Goal: Use online tool/utility

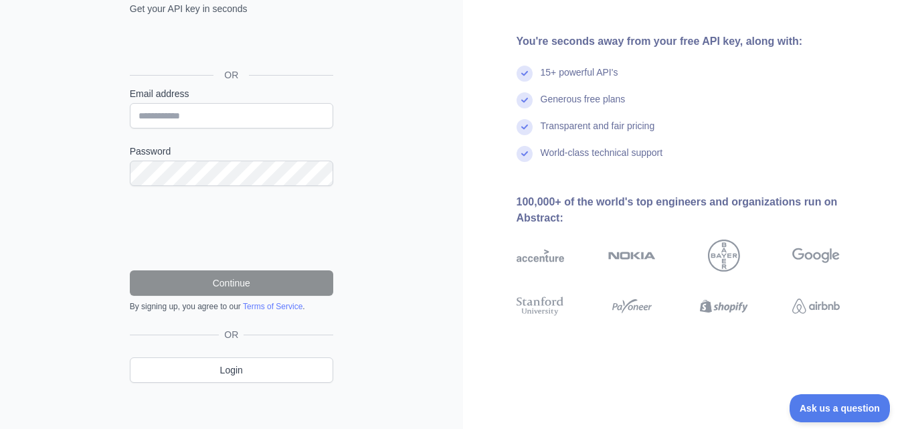
scroll to position [120, 0]
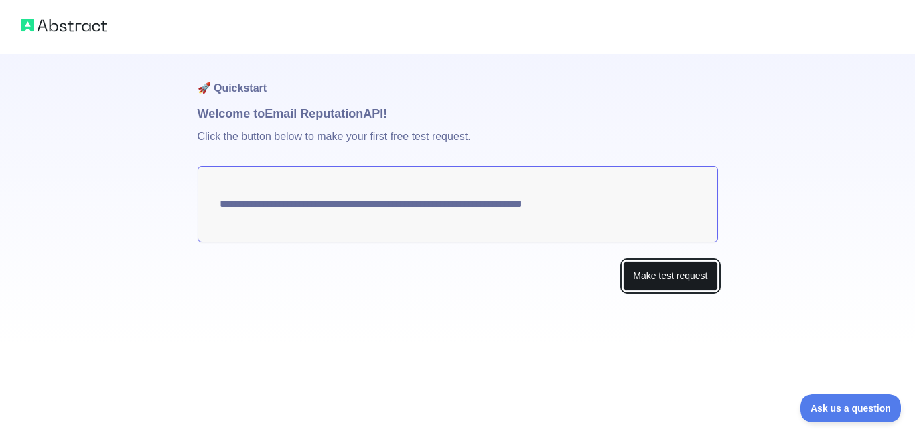
click at [667, 273] on button "Make test request" at bounding box center [670, 276] width 94 height 30
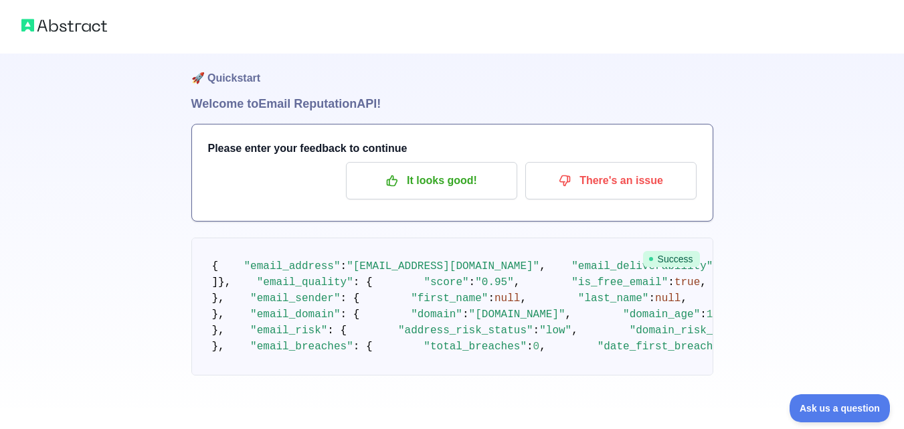
scroll to position [428, 0]
click at [87, 27] on img at bounding box center [64, 25] width 86 height 19
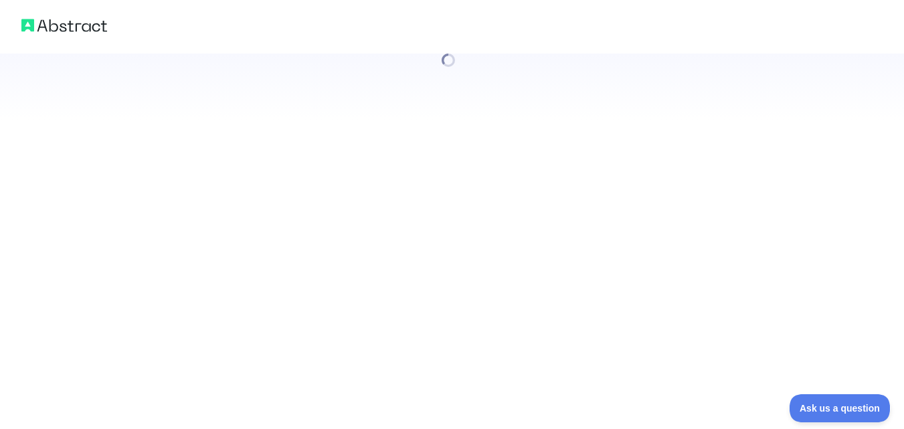
scroll to position [0, 0]
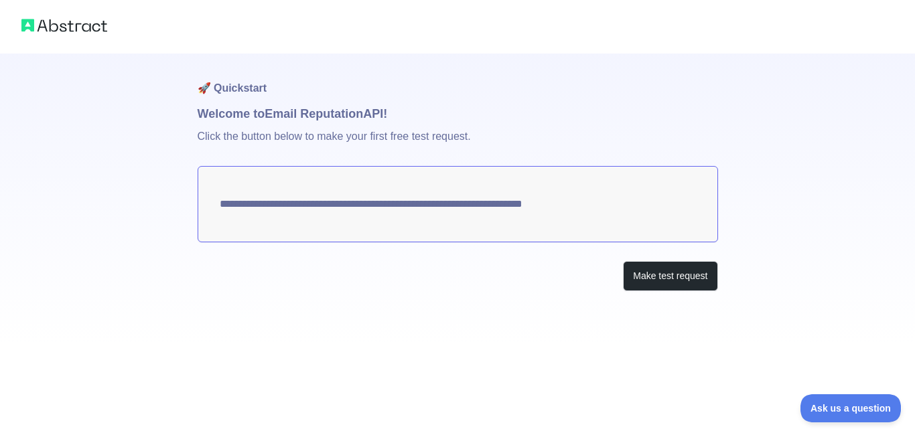
click at [341, 204] on textarea "**********" at bounding box center [457, 204] width 520 height 76
click at [266, 139] on p "Click the button below to make your first free test request." at bounding box center [457, 144] width 520 height 43
click at [665, 277] on button "Make test request" at bounding box center [670, 276] width 94 height 30
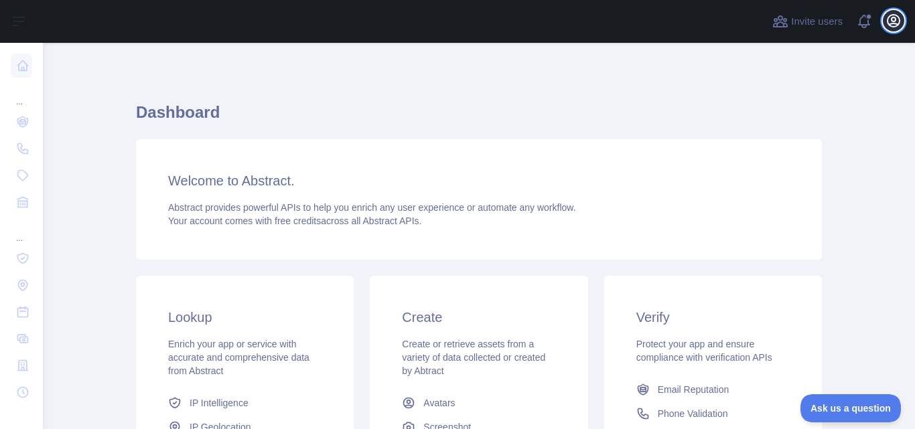
click at [896, 23] on icon "button" at bounding box center [893, 21] width 16 height 16
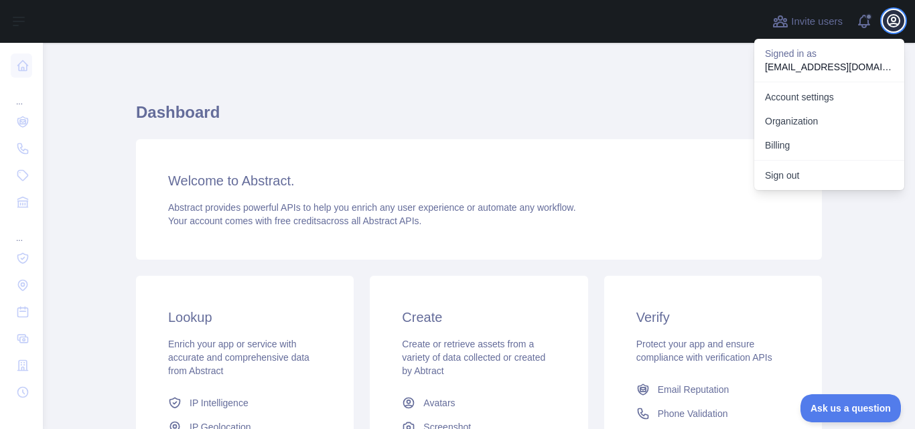
click at [896, 23] on icon "button" at bounding box center [893, 21] width 16 height 16
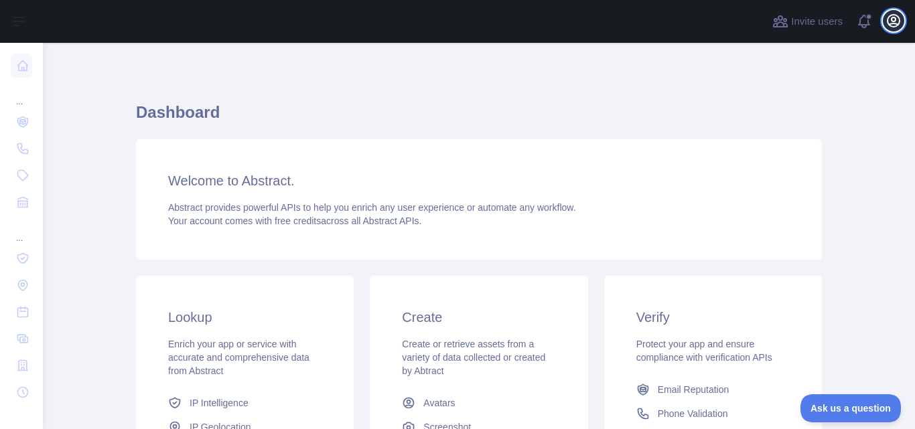
click at [888, 19] on icon "button" at bounding box center [893, 21] width 12 height 12
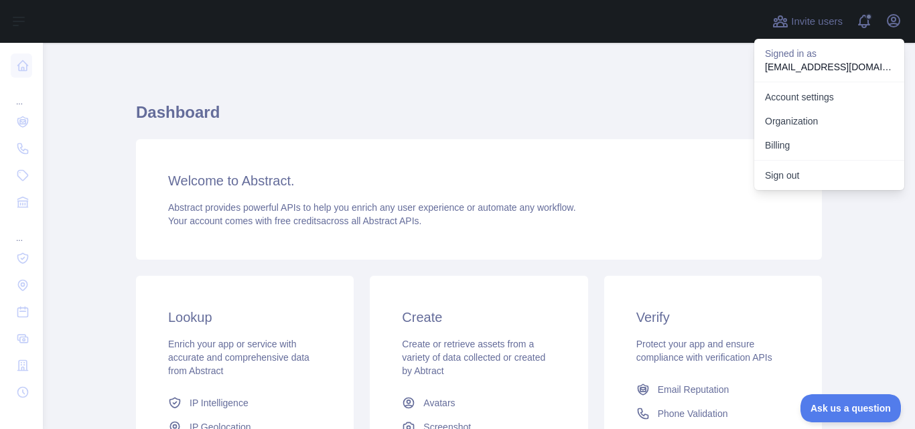
click at [688, 108] on h1 "Dashboard" at bounding box center [479, 118] width 686 height 32
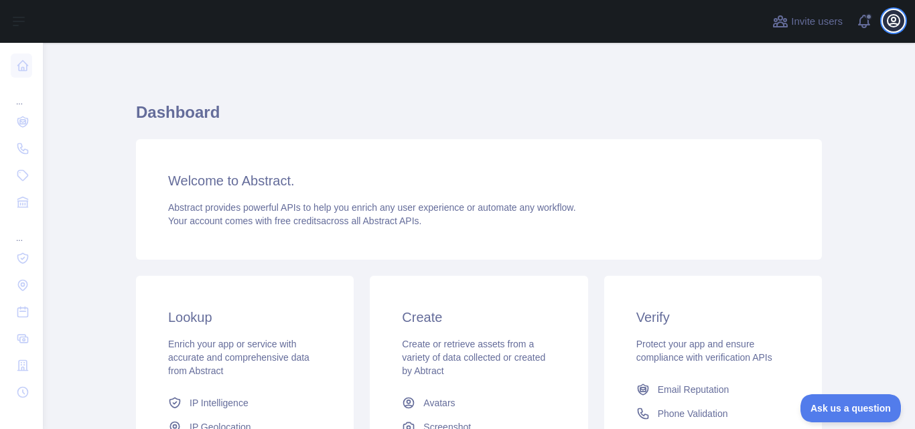
click at [892, 22] on icon "button" at bounding box center [893, 21] width 16 height 16
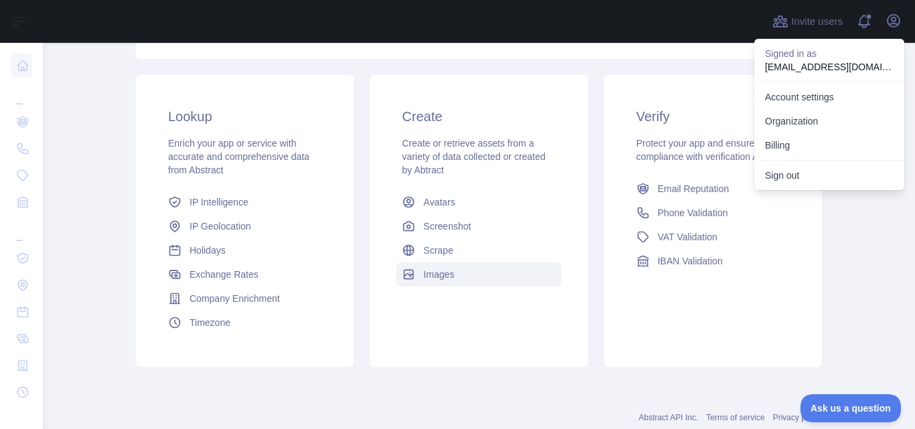
scroll to position [238, 0]
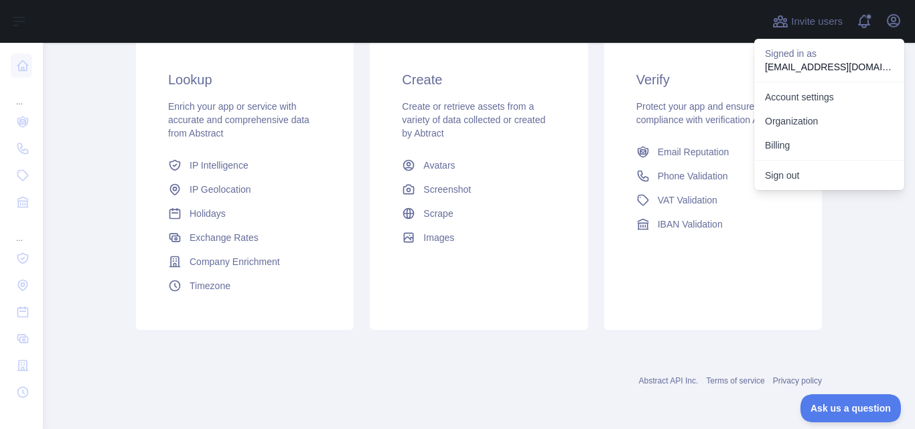
click at [380, 314] on div "Create Create or retrieve assets from a variety of data collected or created by…" at bounding box center [479, 184] width 218 height 292
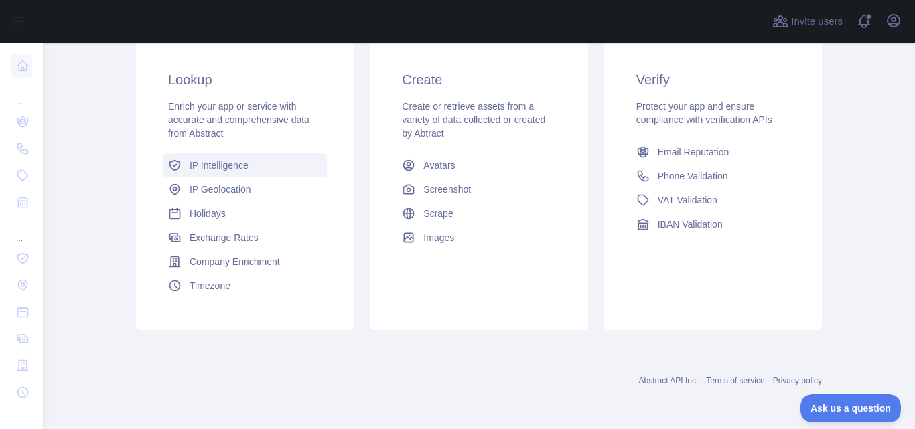
click at [251, 170] on link "IP Intelligence" at bounding box center [245, 165] width 164 height 24
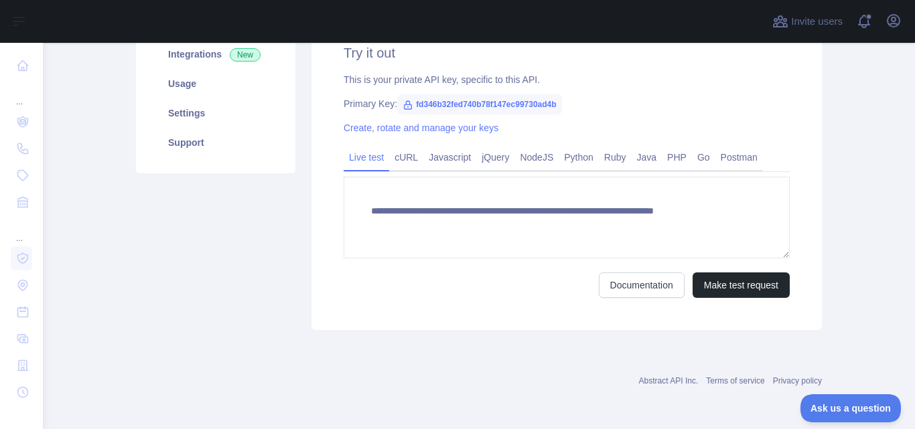
scroll to position [207, 0]
type textarea "**********"
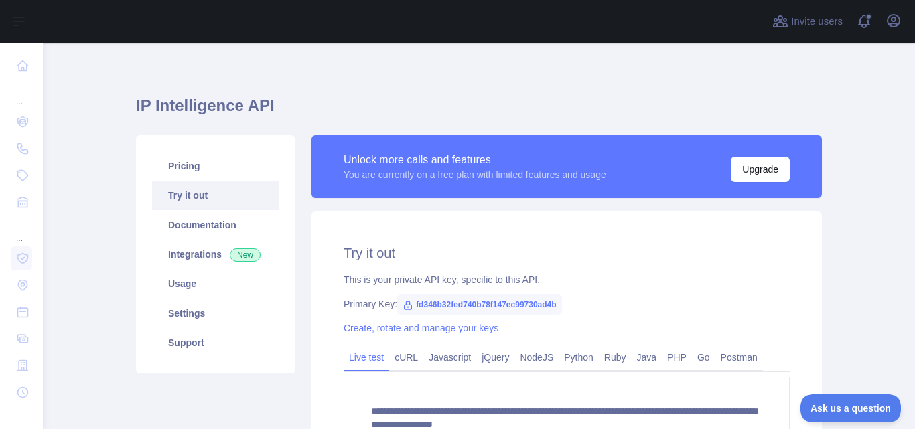
scroll to position [6, 0]
click at [217, 227] on link "Documentation" at bounding box center [215, 225] width 127 height 29
